Goal: Transaction & Acquisition: Purchase product/service

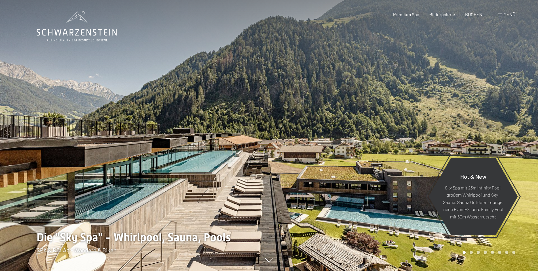
click at [504, 17] on div "Menü" at bounding box center [506, 14] width 17 height 6
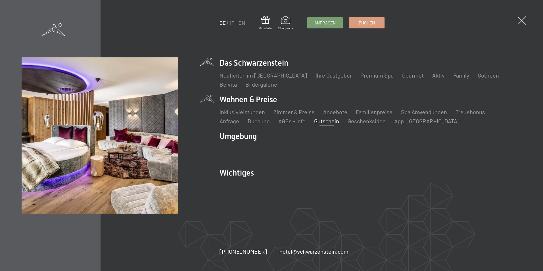
click at [314, 123] on link "Gutschein" at bounding box center [326, 121] width 25 height 7
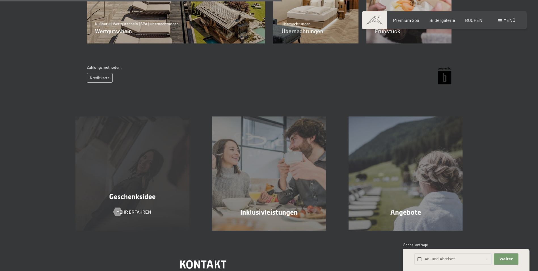
scroll to position [251, 0]
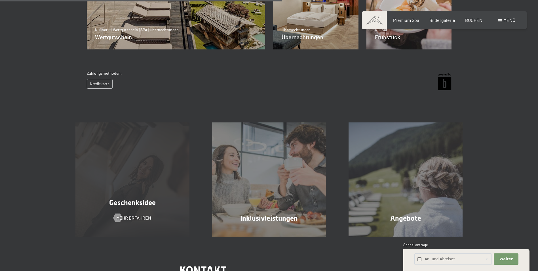
click at [113, 164] on div "Geschenksidee Mehr erfahren" at bounding box center [132, 179] width 137 height 114
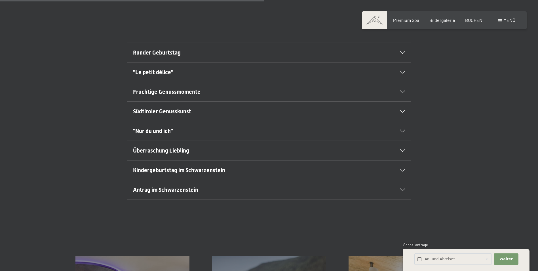
scroll to position [369, 0]
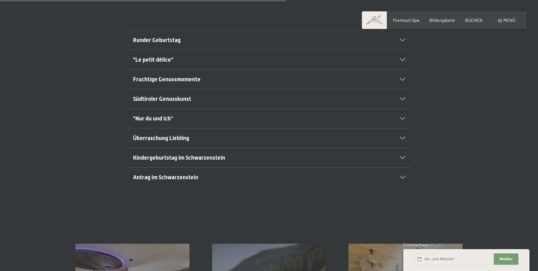
click at [183, 112] on div ""Nur du und ich"" at bounding box center [269, 118] width 272 height 19
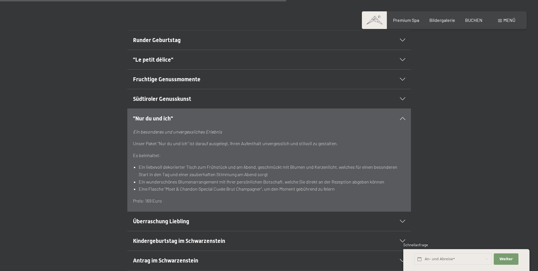
click at [183, 112] on div ""Nur du und ich"" at bounding box center [269, 118] width 272 height 19
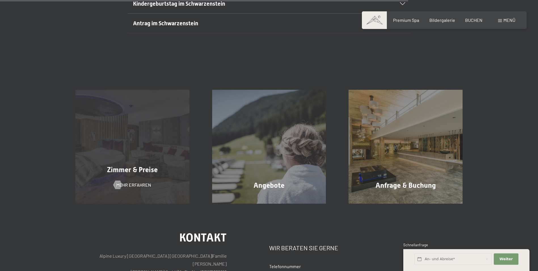
scroll to position [511, 0]
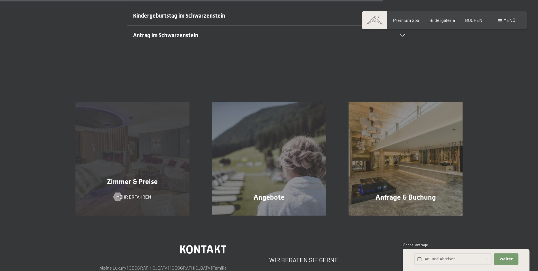
click at [191, 139] on div "Zimmer & Preise Mehr erfahren" at bounding box center [132, 159] width 137 height 114
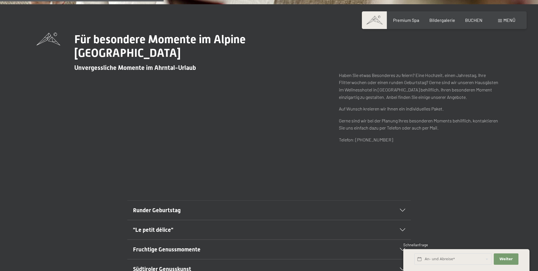
scroll to position [199, 0]
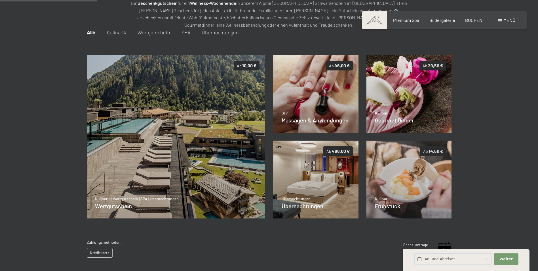
click at [149, 34] on span "Wertgutschein" at bounding box center [154, 32] width 33 height 6
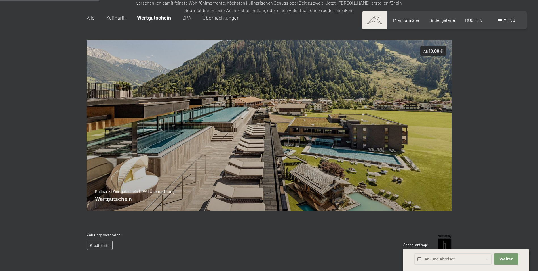
scroll to position [90, 0]
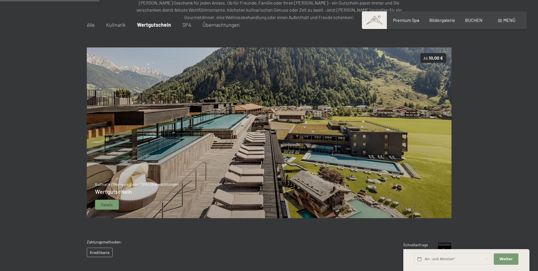
click at [116, 209] on div "Details" at bounding box center [107, 205] width 24 height 10
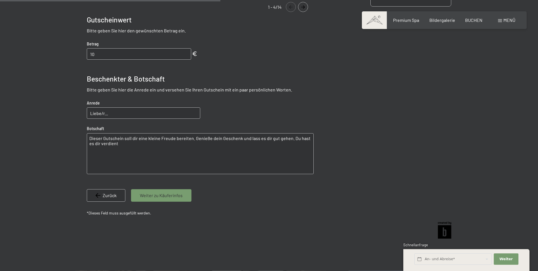
scroll to position [255, 0]
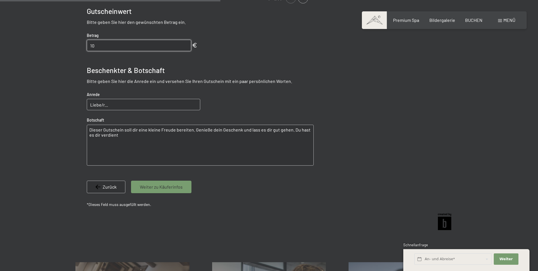
click at [187, 47] on input "10" at bounding box center [139, 45] width 104 height 11
type input "11"
click at [184, 43] on input "11" at bounding box center [139, 45] width 104 height 11
click at [185, 41] on input "11" at bounding box center [139, 45] width 104 height 11
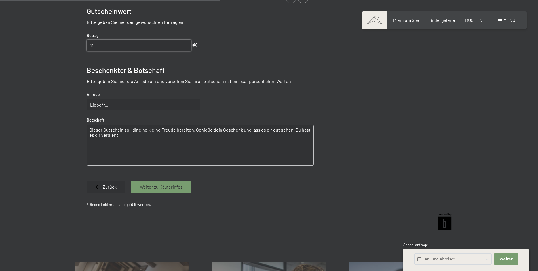
click at [183, 41] on input "11" at bounding box center [139, 45] width 104 height 11
drag, startPoint x: 182, startPoint y: 41, endPoint x: 37, endPoint y: 43, distance: 145.1
click at [37, 43] on div at bounding box center [269, 44] width 538 height 378
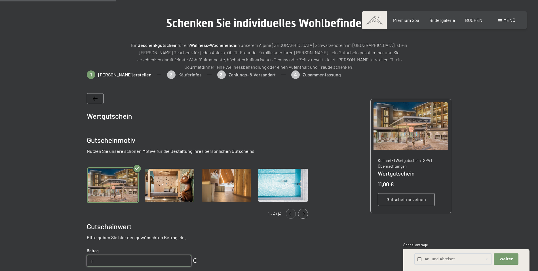
scroll to position [28, 0]
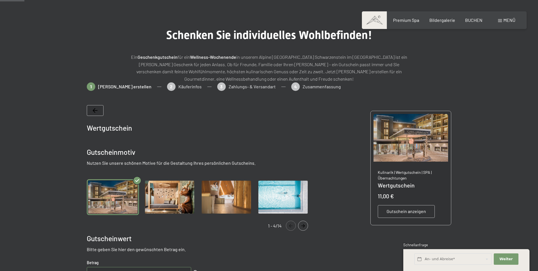
click at [218, 89] on div "1 Gutschein erstellen 2 Käuferinfos 3 Zahlungs- & Versandart 4 Zusammenfassung" at bounding box center [269, 89] width 365 height 14
click at [202, 84] on div "1 Gutschein erstellen 2 Käuferinfos 3 Zahlungs- & Versandart 4 Zusammenfassung" at bounding box center [269, 89] width 365 height 14
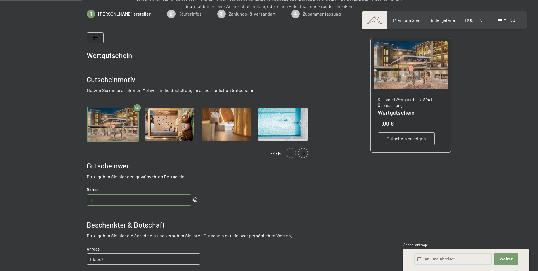
scroll to position [114, 0]
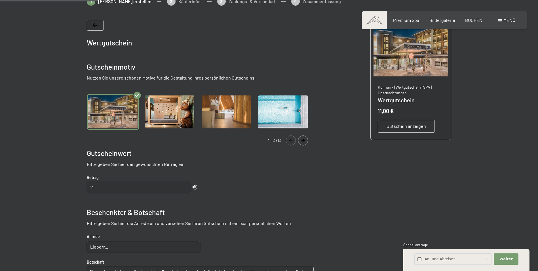
click at [158, 119] on img "Gallery" at bounding box center [170, 112] width 52 height 36
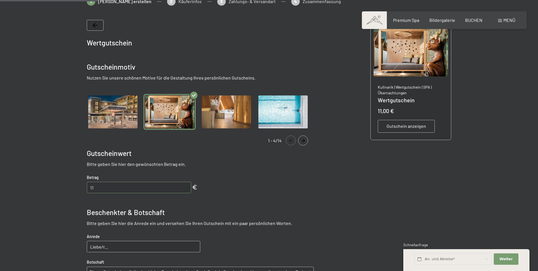
click at [217, 113] on img "Gallery" at bounding box center [226, 112] width 52 height 36
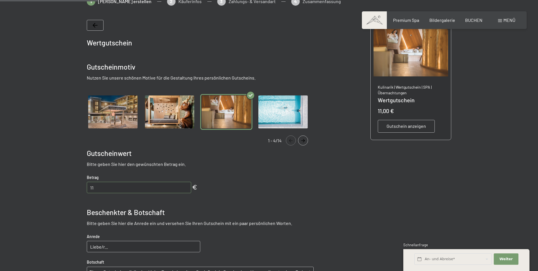
click at [290, 111] on img "Gallery" at bounding box center [283, 112] width 52 height 36
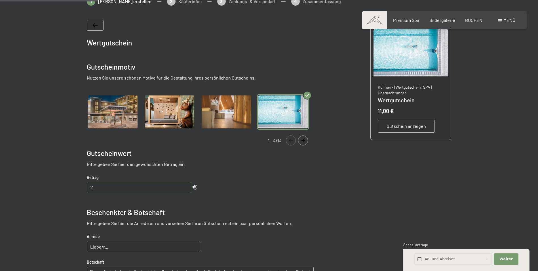
click at [305, 141] on icon "Navigate to next slide" at bounding box center [303, 140] width 4 height 3
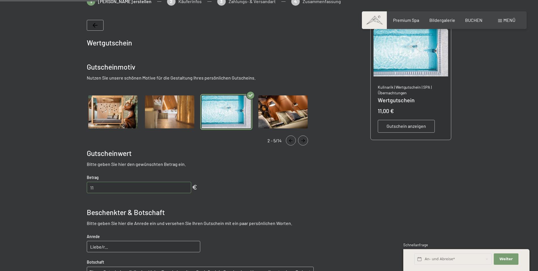
click at [305, 141] on icon "Navigate to next slide" at bounding box center [303, 140] width 4 height 3
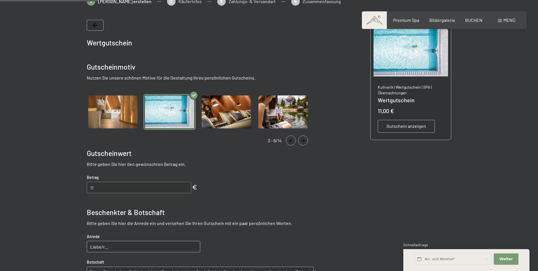
click at [305, 141] on icon "Navigate to next slide" at bounding box center [303, 140] width 4 height 3
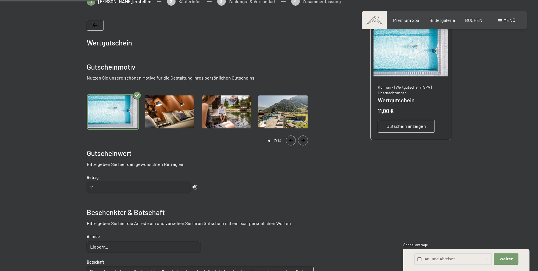
click at [305, 141] on icon "Navigate to next slide" at bounding box center [303, 140] width 4 height 3
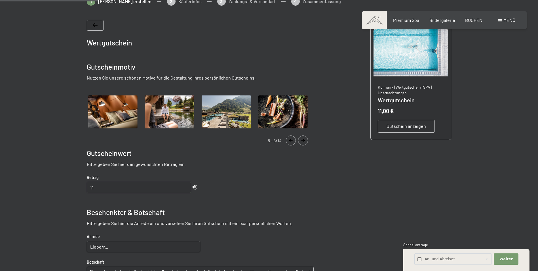
click at [305, 141] on icon "Navigate to next slide" at bounding box center [303, 140] width 4 height 3
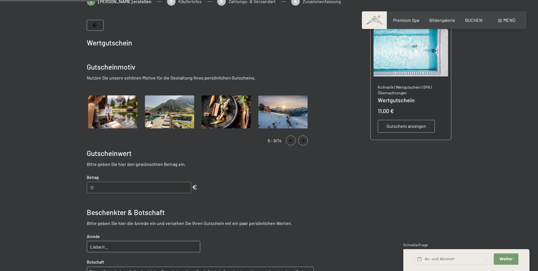
click at [305, 141] on icon "Navigate to next slide" at bounding box center [303, 140] width 4 height 3
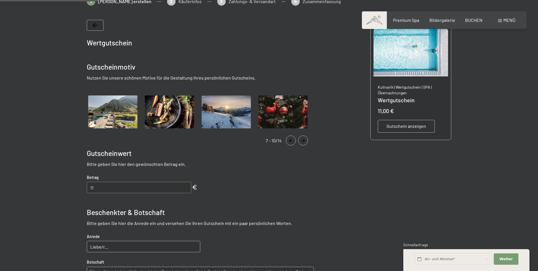
click at [305, 141] on icon "Navigate to next slide" at bounding box center [303, 140] width 4 height 3
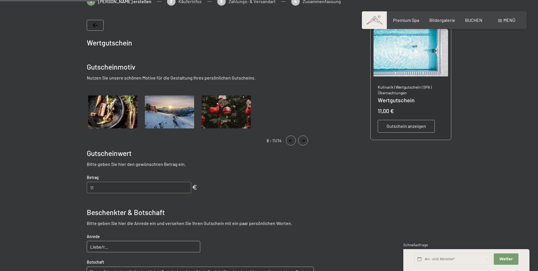
click at [305, 141] on icon "Navigate to next slide" at bounding box center [303, 140] width 4 height 3
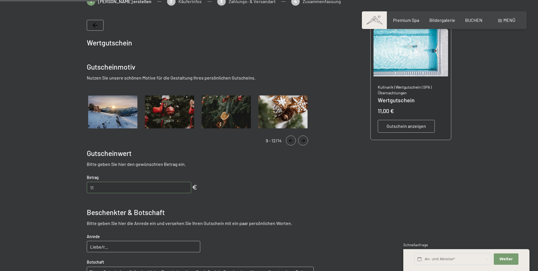
click at [305, 141] on icon "Navigate to next slide" at bounding box center [303, 140] width 4 height 3
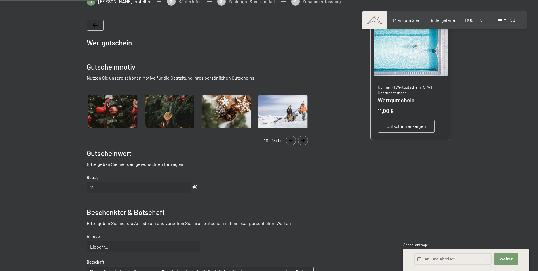
click at [305, 141] on icon "Navigate to next slide" at bounding box center [303, 140] width 4 height 3
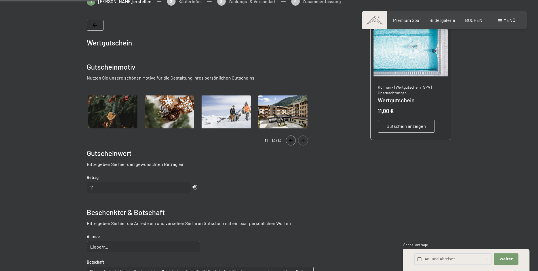
click at [305, 141] on icon "Navigate to next slide" at bounding box center [303, 140] width 4 height 3
click at [304, 141] on icon "Navigate to next slide" at bounding box center [303, 140] width 4 height 3
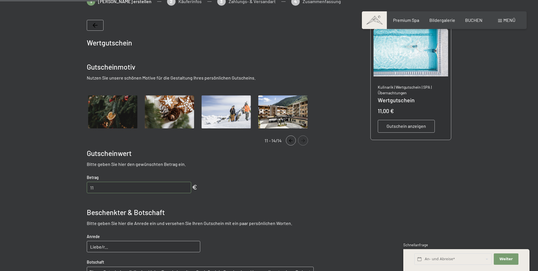
click at [291, 141] on icon "Navigate to previous slide" at bounding box center [290, 140] width 9 height 3
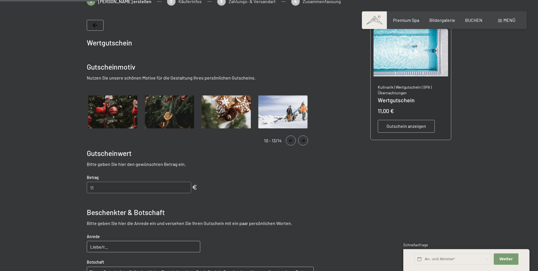
click at [292, 141] on icon "Navigate to previous slide" at bounding box center [290, 140] width 9 height 3
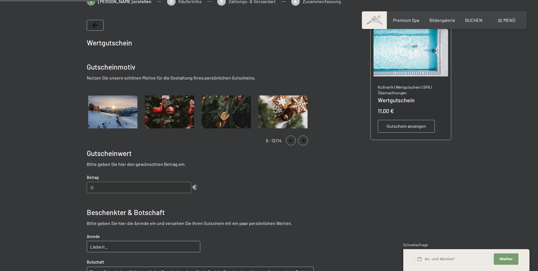
click at [292, 141] on icon "Navigate to previous slide" at bounding box center [290, 140] width 9 height 3
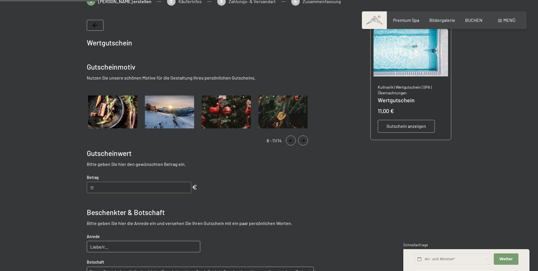
click at [292, 141] on icon "Navigate to previous slide" at bounding box center [290, 140] width 9 height 3
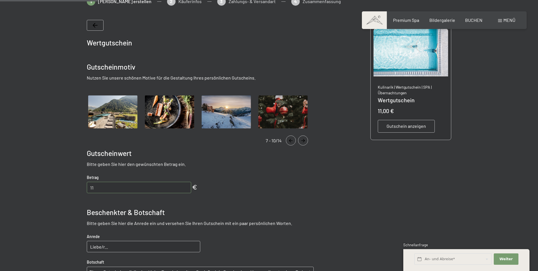
click at [292, 141] on icon "Navigate to previous slide" at bounding box center [290, 140] width 9 height 3
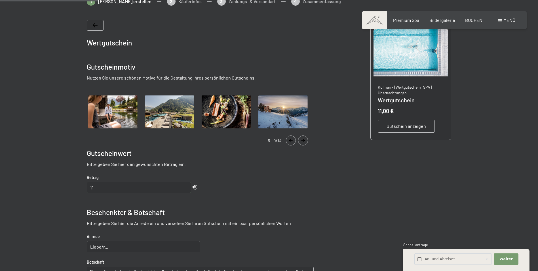
click at [292, 141] on icon "Navigate to previous slide" at bounding box center [290, 140] width 9 height 3
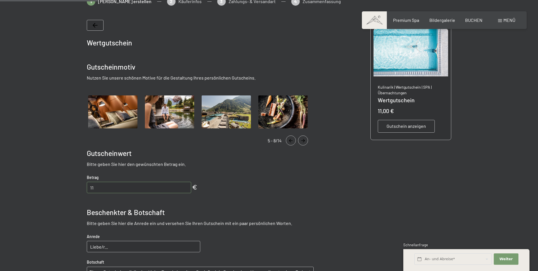
click at [292, 141] on icon "Navigate to previous slide" at bounding box center [290, 140] width 9 height 3
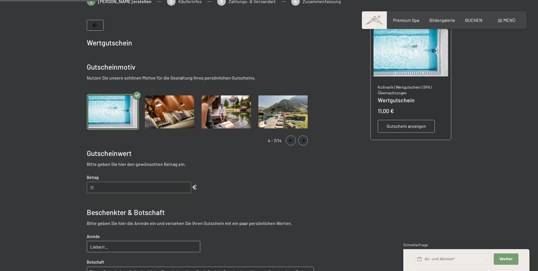
click at [292, 141] on icon "Navigate to previous slide" at bounding box center [290, 140] width 9 height 3
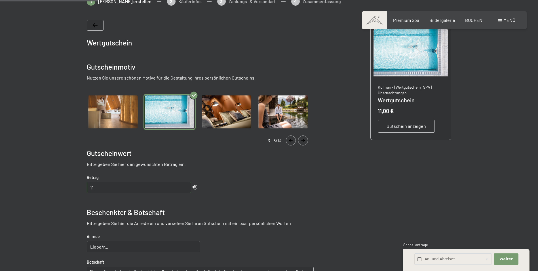
click at [292, 141] on icon "Navigate to previous slide" at bounding box center [290, 140] width 9 height 3
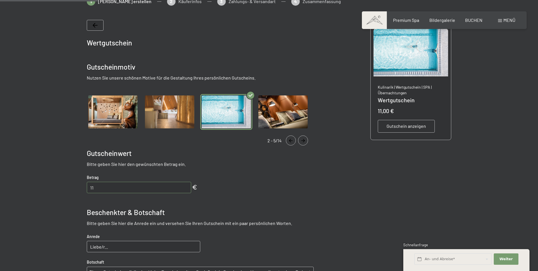
click at [292, 141] on icon "Navigate to previous slide" at bounding box center [290, 140] width 9 height 3
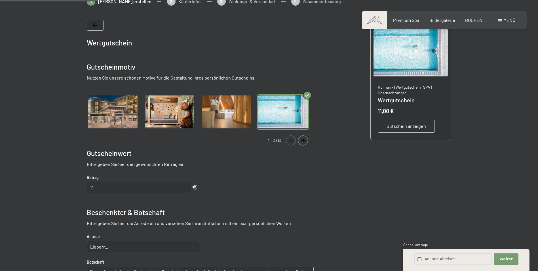
click at [292, 141] on icon "Navigate to previous slide" at bounding box center [290, 140] width 9 height 3
click at [106, 114] on img "Gallery" at bounding box center [113, 112] width 52 height 36
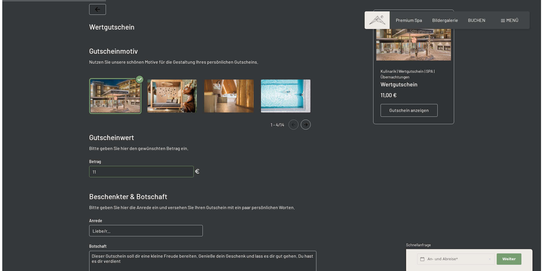
scroll to position [142, 0]
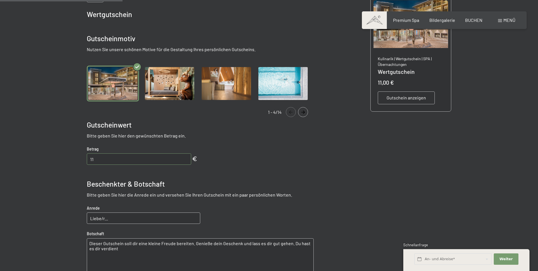
click at [415, 100] on span "Gutschein anzeigen" at bounding box center [406, 98] width 39 height 6
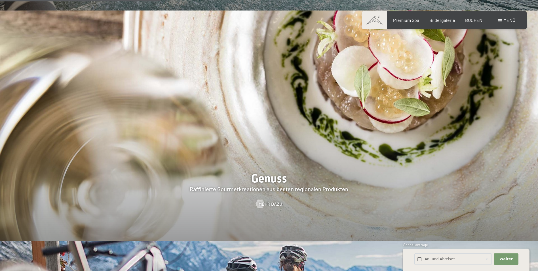
scroll to position [908, 0]
